Goal: Task Accomplishment & Management: Use online tool/utility

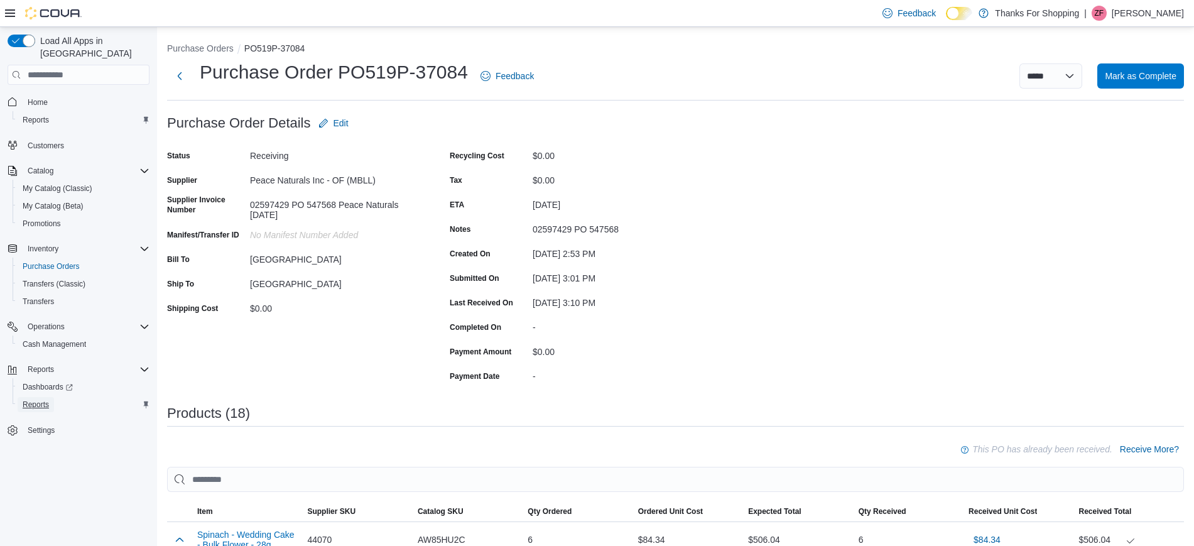
click at [29, 400] on span "Reports" at bounding box center [36, 405] width 26 height 10
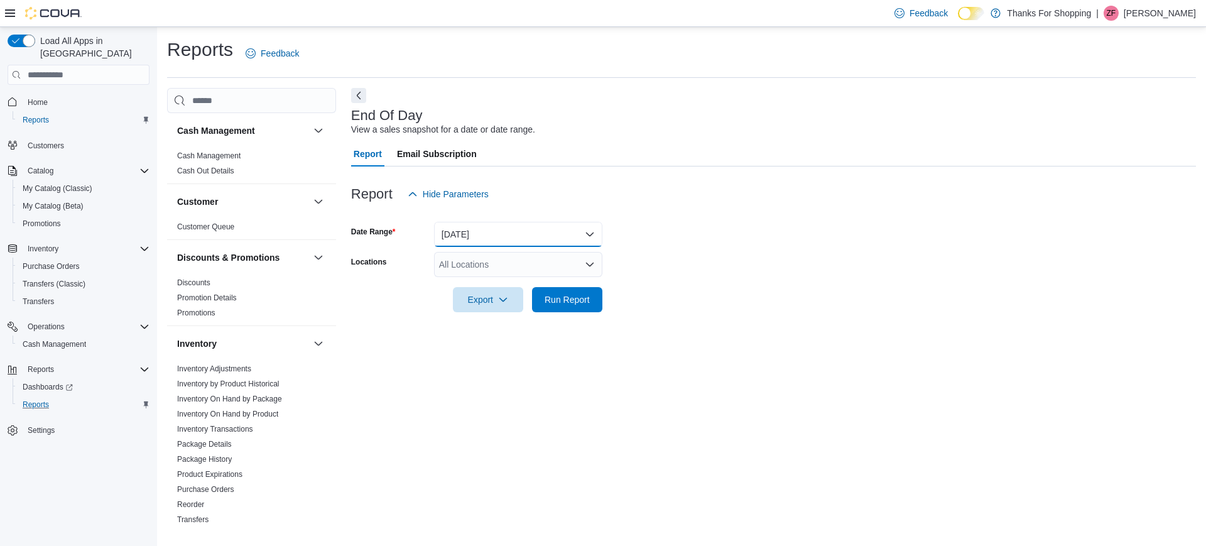
click at [479, 230] on button "[DATE]" at bounding box center [518, 234] width 168 height 25
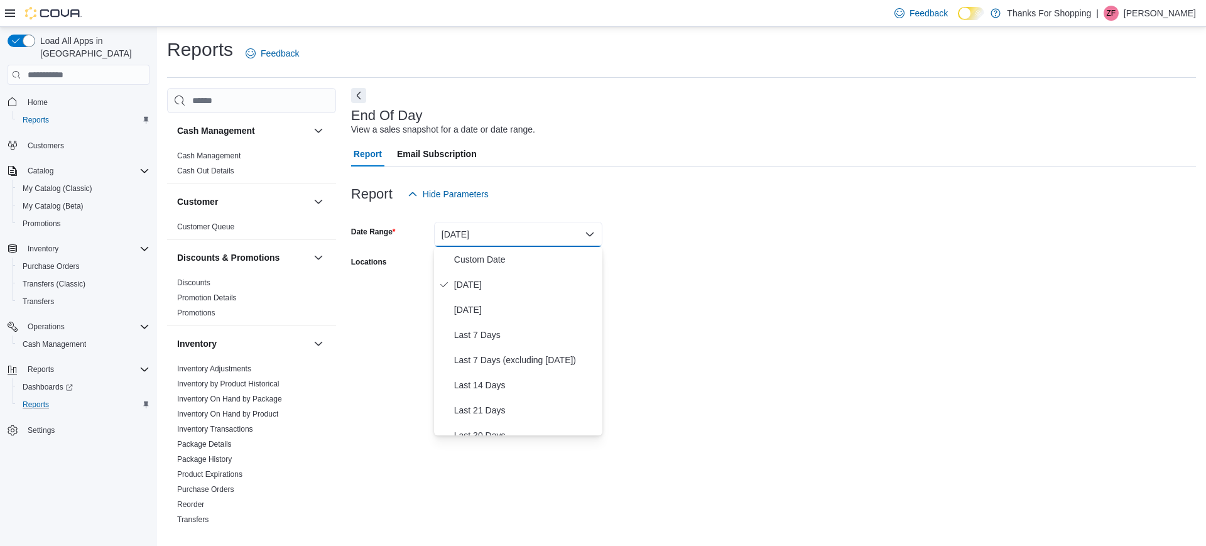
click at [525, 209] on div at bounding box center [773, 214] width 845 height 15
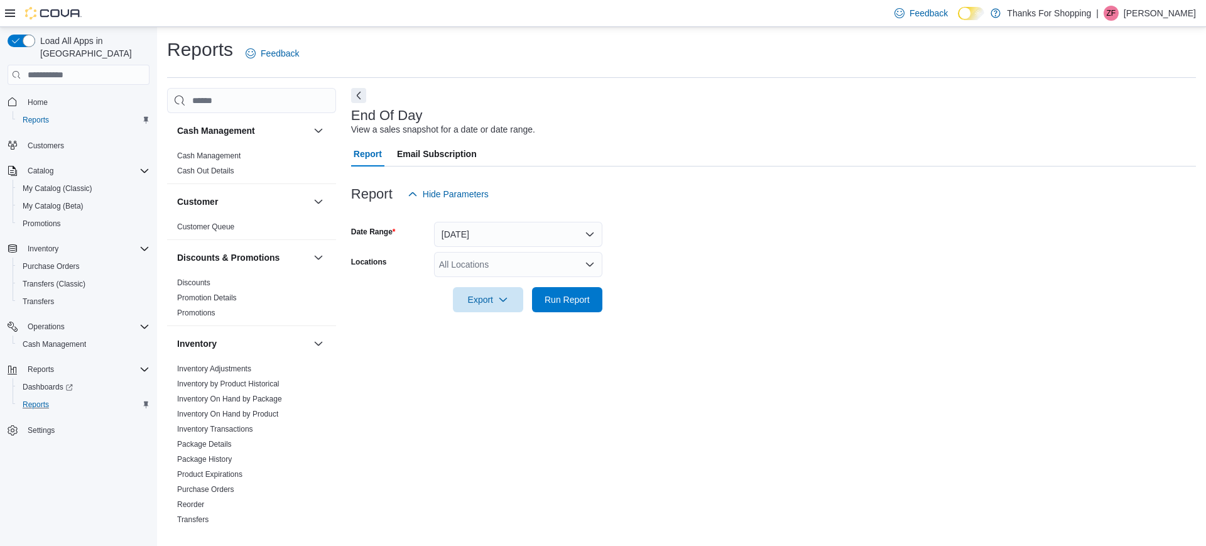
click at [496, 267] on div "All Locations" at bounding box center [518, 264] width 168 height 25
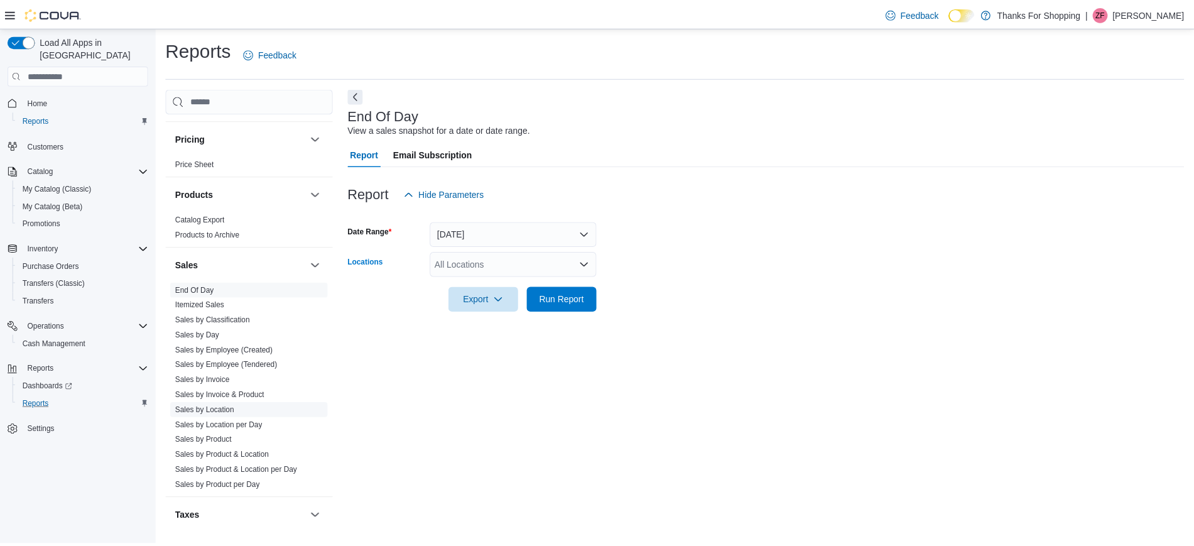
scroll to position [540, 0]
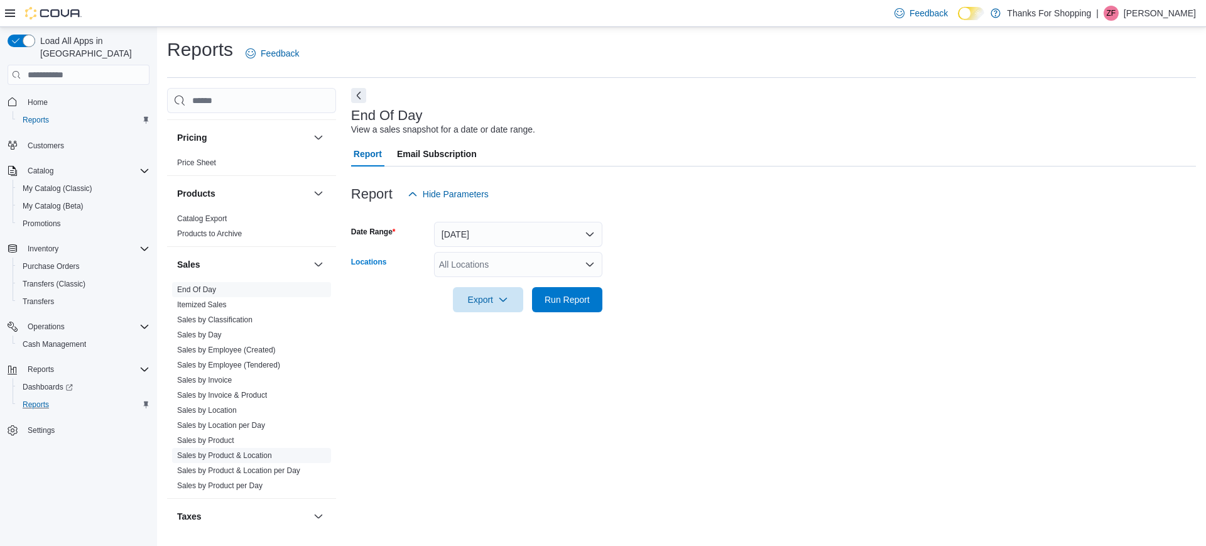
click at [232, 457] on link "Sales by Product & Location" at bounding box center [224, 455] width 95 height 9
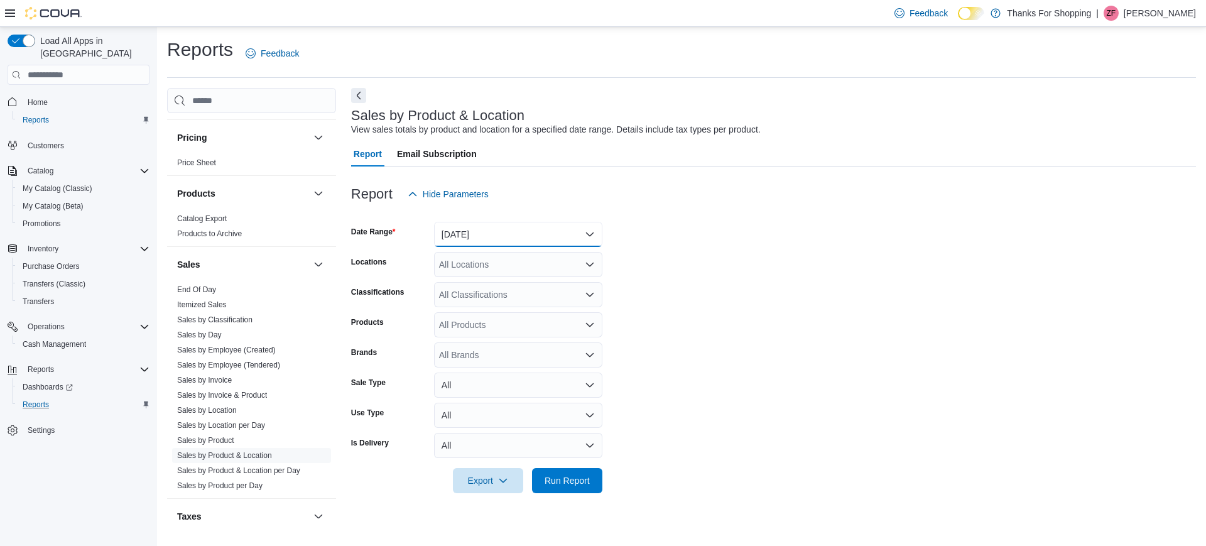
click at [479, 239] on button "[DATE]" at bounding box center [518, 234] width 168 height 25
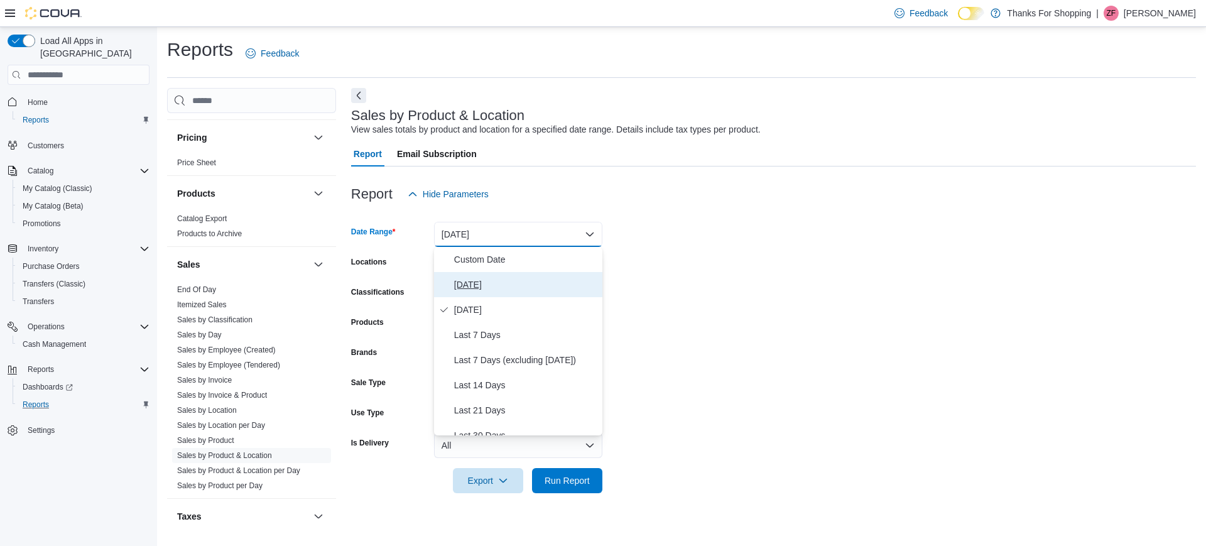
click at [473, 283] on span "[DATE]" at bounding box center [525, 284] width 143 height 15
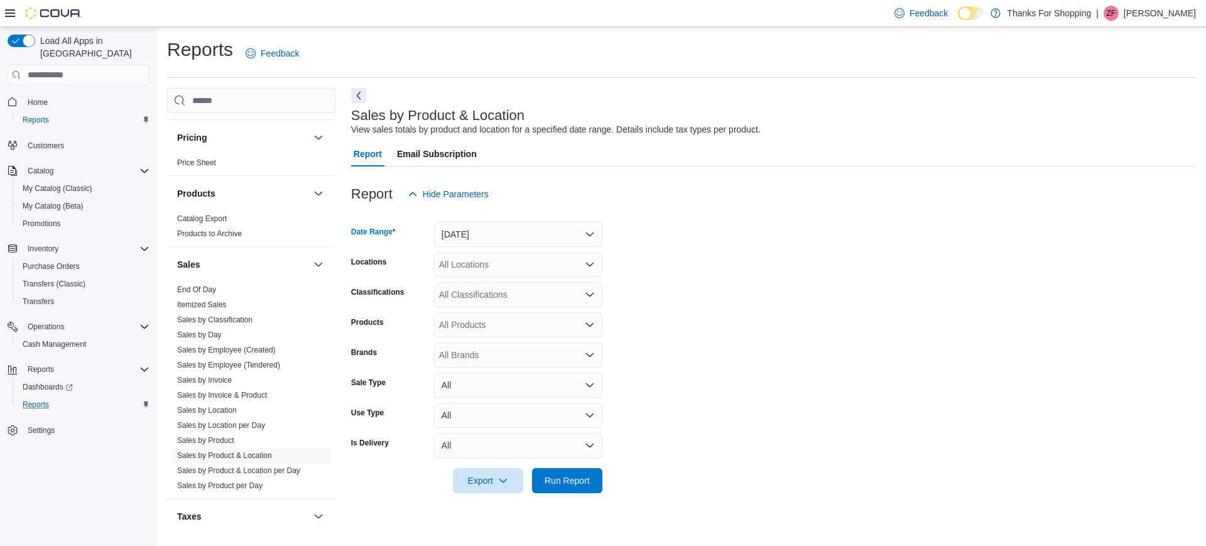
click at [482, 268] on div "All Locations" at bounding box center [518, 264] width 168 height 25
type input "*****"
click at [483, 280] on span "[GEOGRAPHIC_DATA]" at bounding box center [513, 286] width 92 height 13
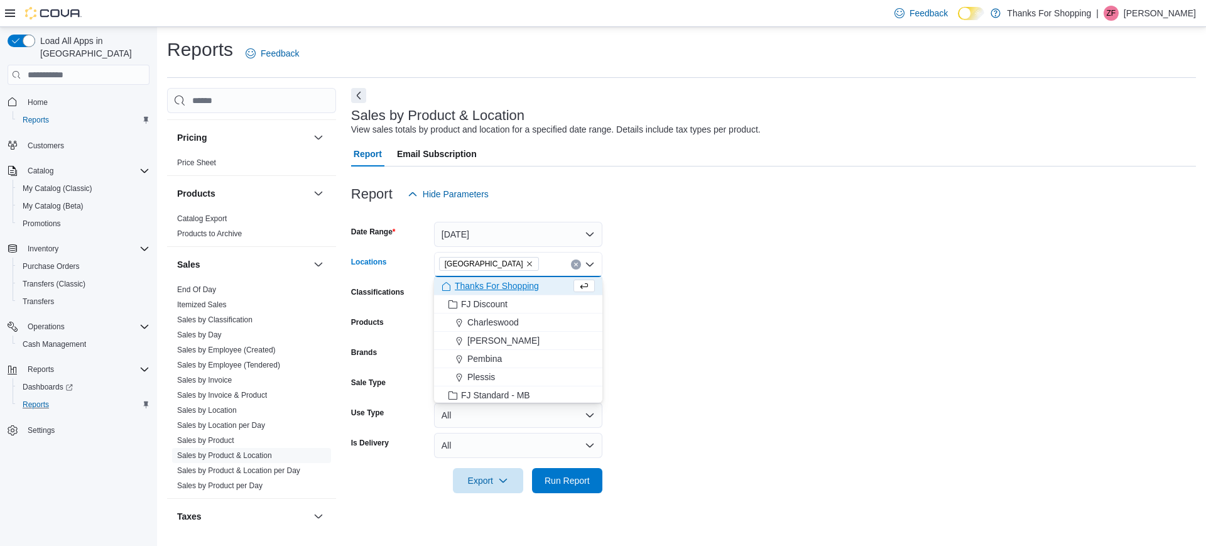
click at [648, 226] on form "Date Range [DATE] Locations [GEOGRAPHIC_DATA] Combo box. Selected. [GEOGRAPHIC_…" at bounding box center [773, 350] width 845 height 286
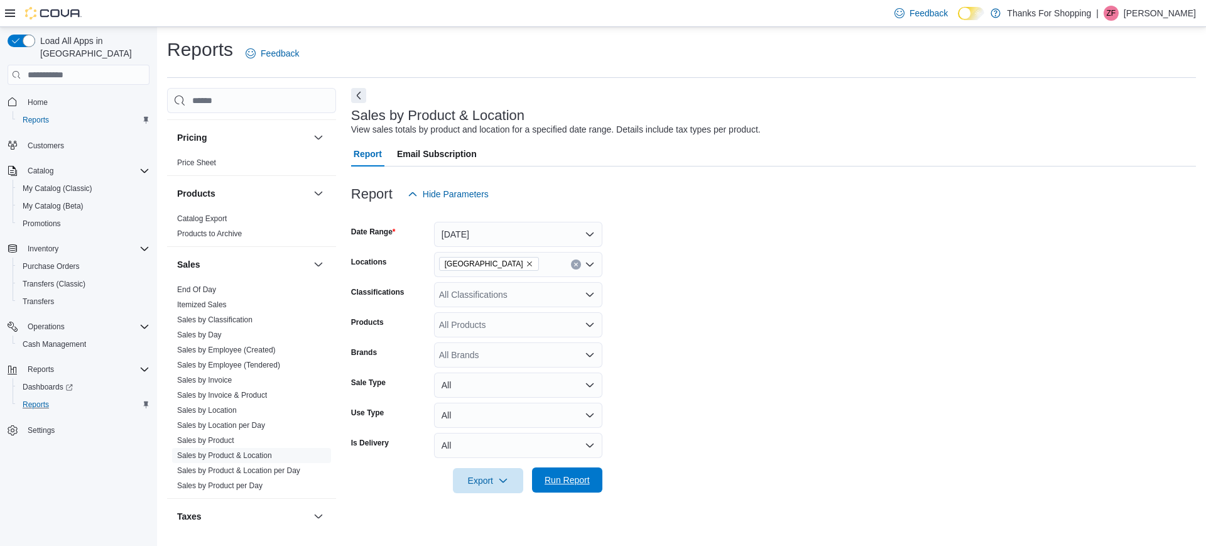
click at [575, 478] on span "Run Report" at bounding box center [567, 480] width 45 height 13
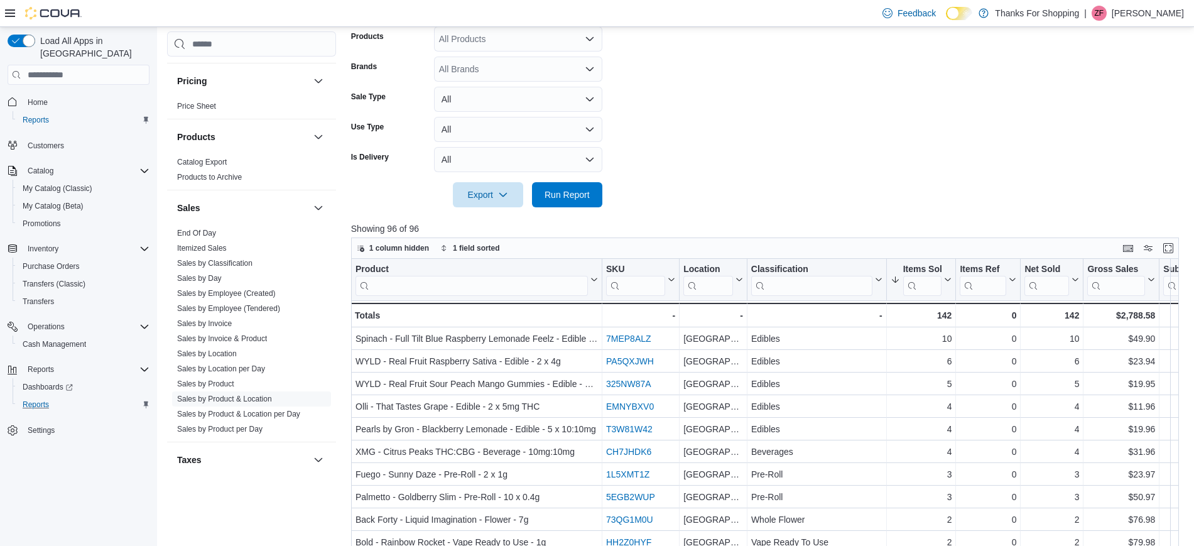
scroll to position [286, 0]
click at [508, 183] on span "Export" at bounding box center [487, 193] width 55 height 25
click at [497, 215] on span "Export to Excel" at bounding box center [490, 219] width 57 height 10
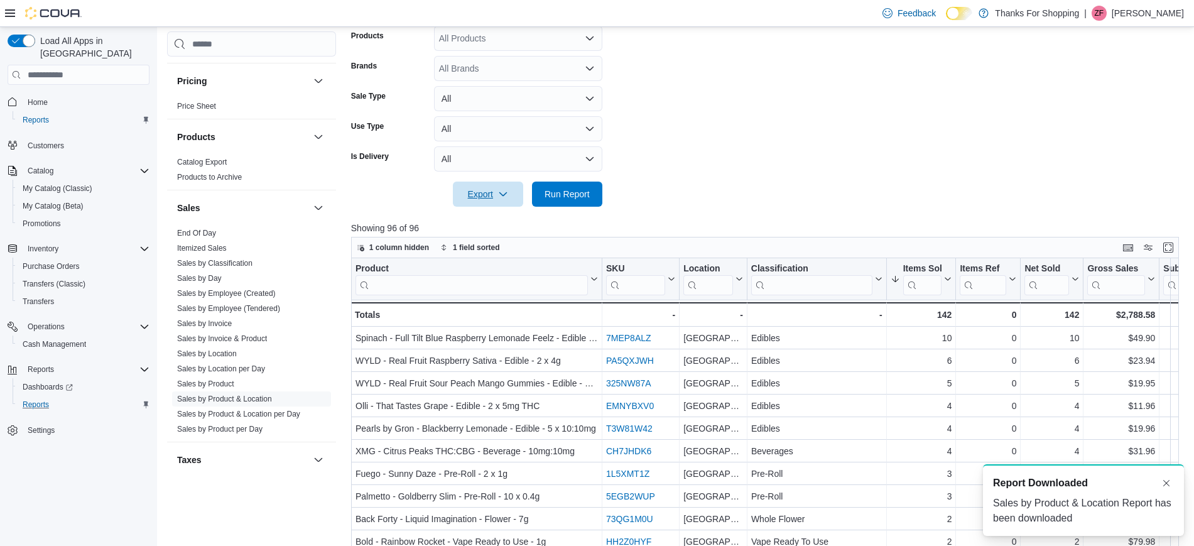
scroll to position [0, 0]
